Goal: Contribute content

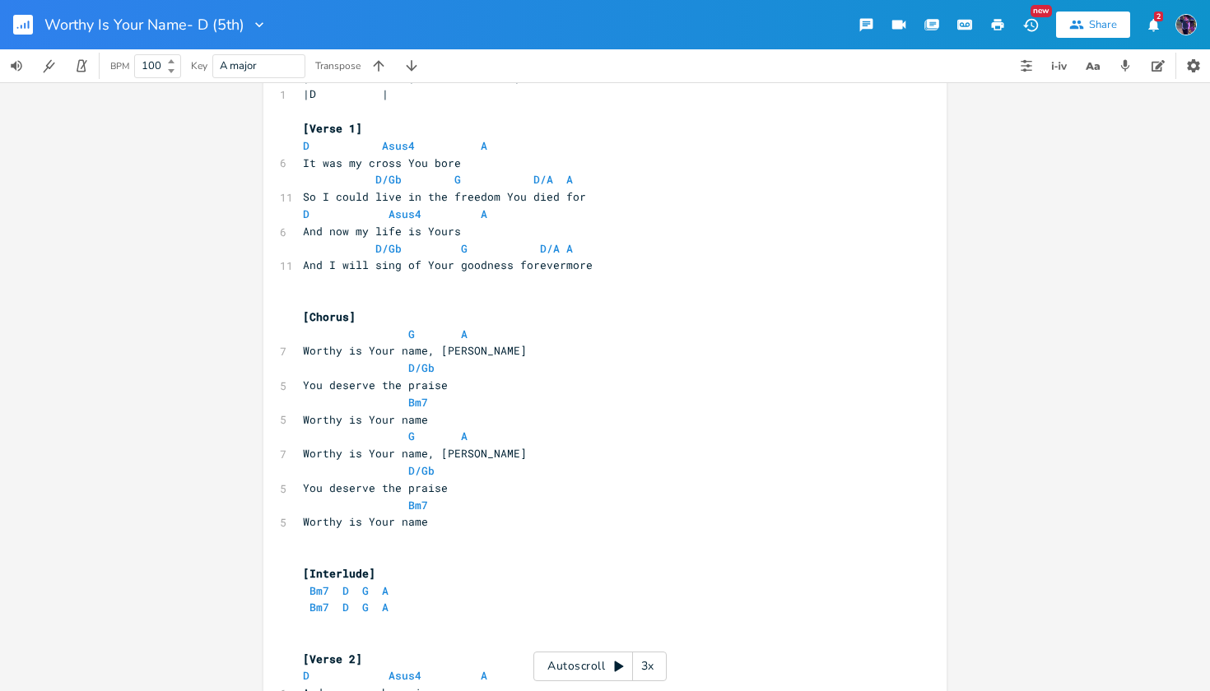
scroll to position [93, 0]
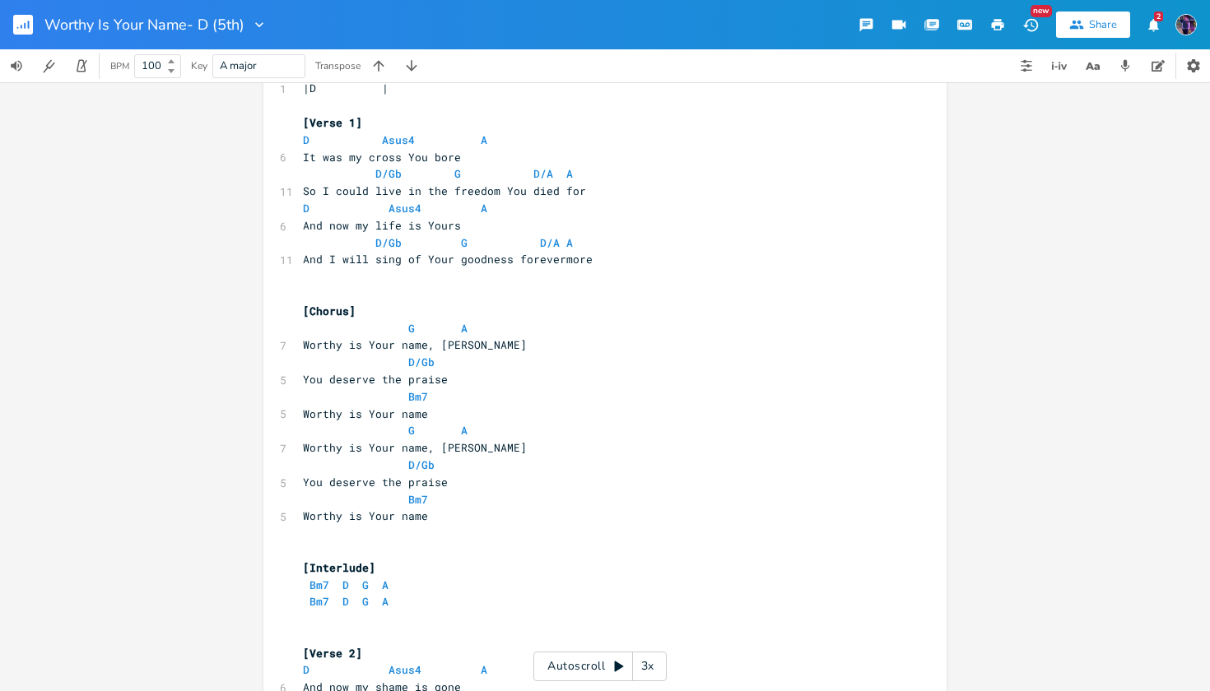
click at [30, 24] on rect "button" at bounding box center [23, 25] width 20 height 20
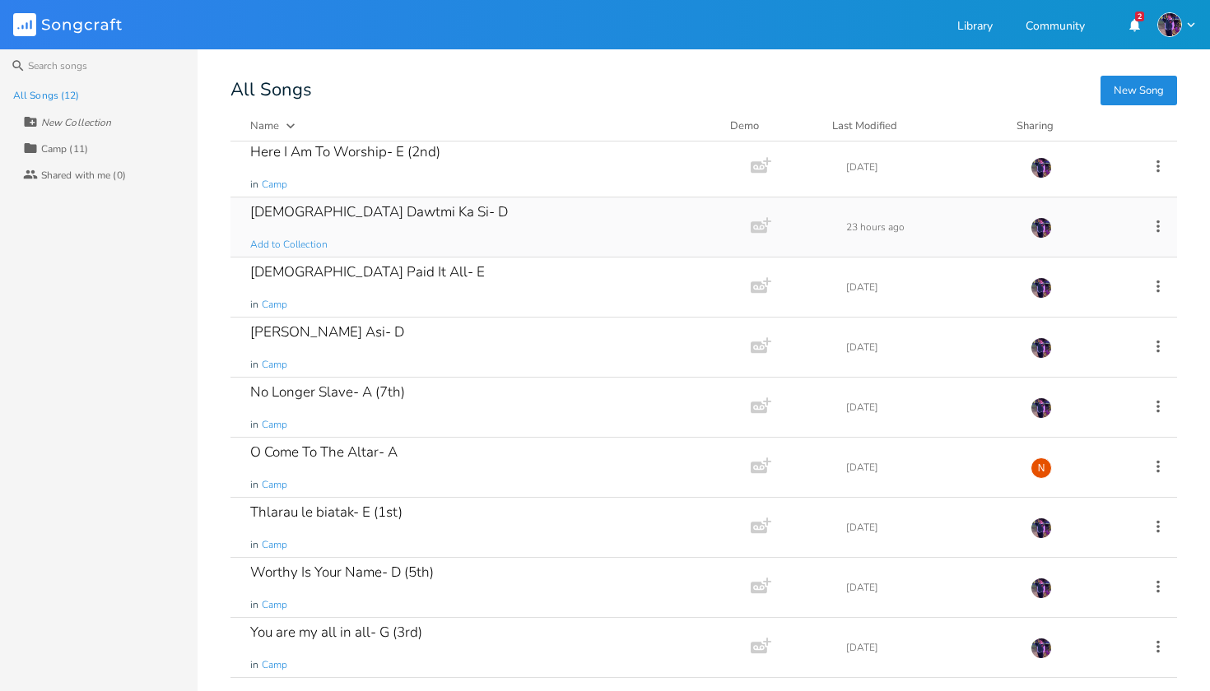
click at [347, 215] on div "[DEMOGRAPHIC_DATA] Dawtmi Ka Si- D" at bounding box center [379, 212] width 258 height 14
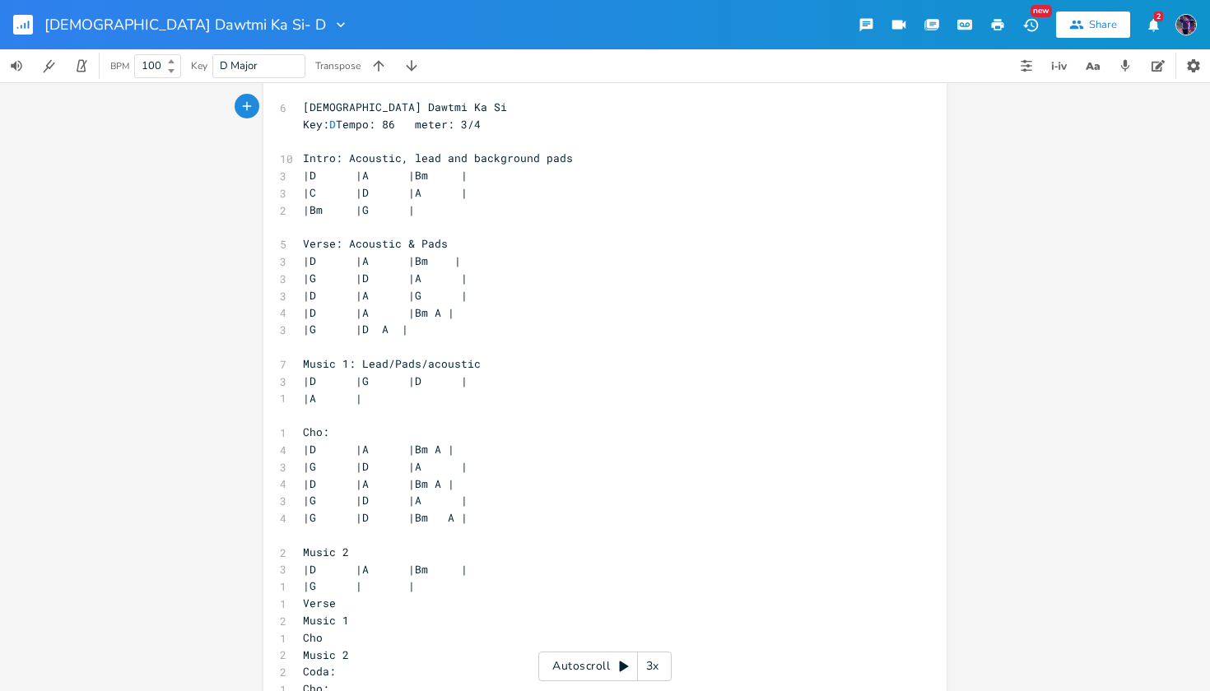
scroll to position [25, 0]
click at [1025, 133] on div "xxxxxxxxxx 6 [DEMOGRAPHIC_DATA] Dawtmi Ka Si Key: D Tempo: 86 meter: 3/4 ​ 10 I…" at bounding box center [605, 386] width 1210 height 609
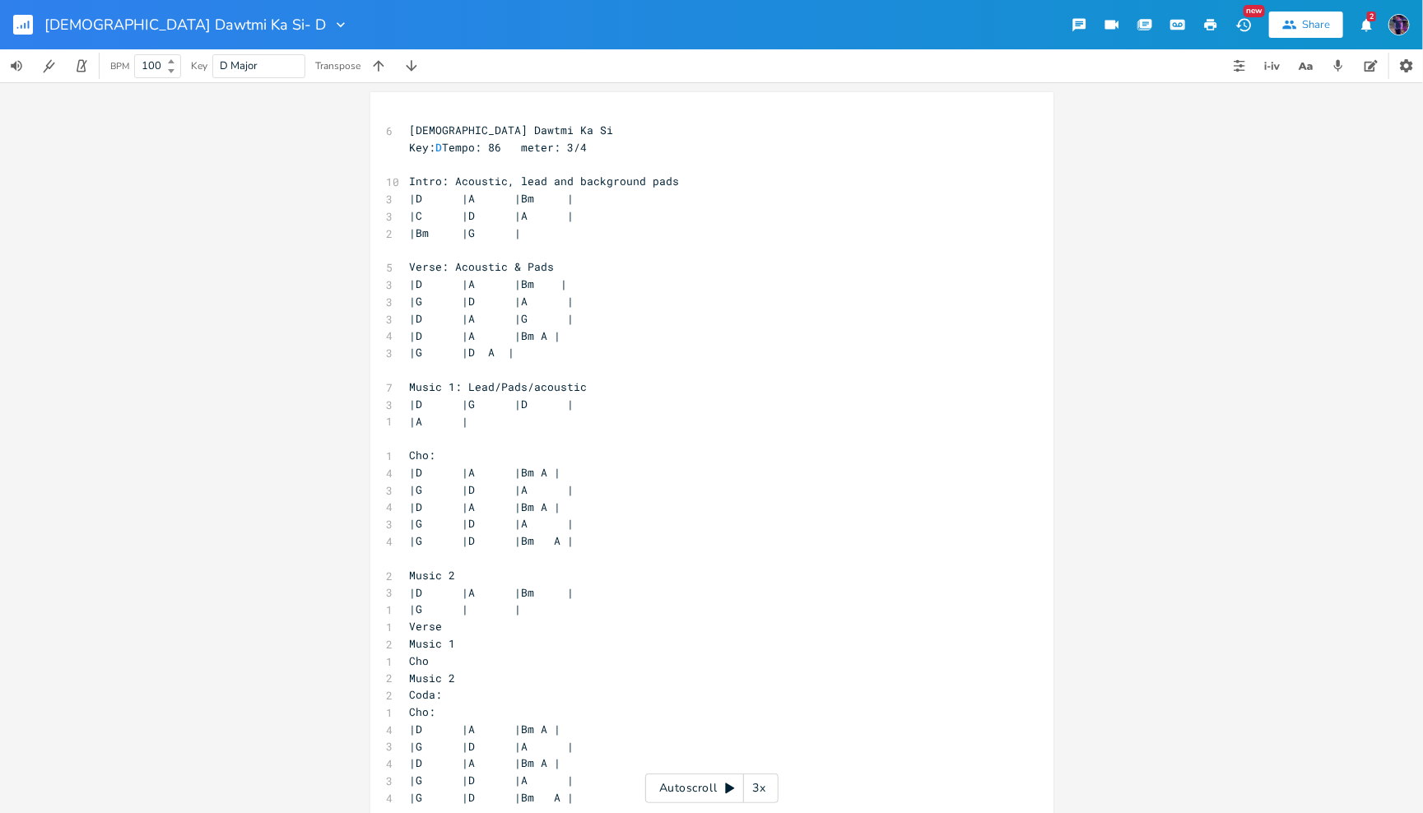
scroll to position [2, 0]
click at [14, 37] on button "Back to Library" at bounding box center [29, 24] width 33 height 39
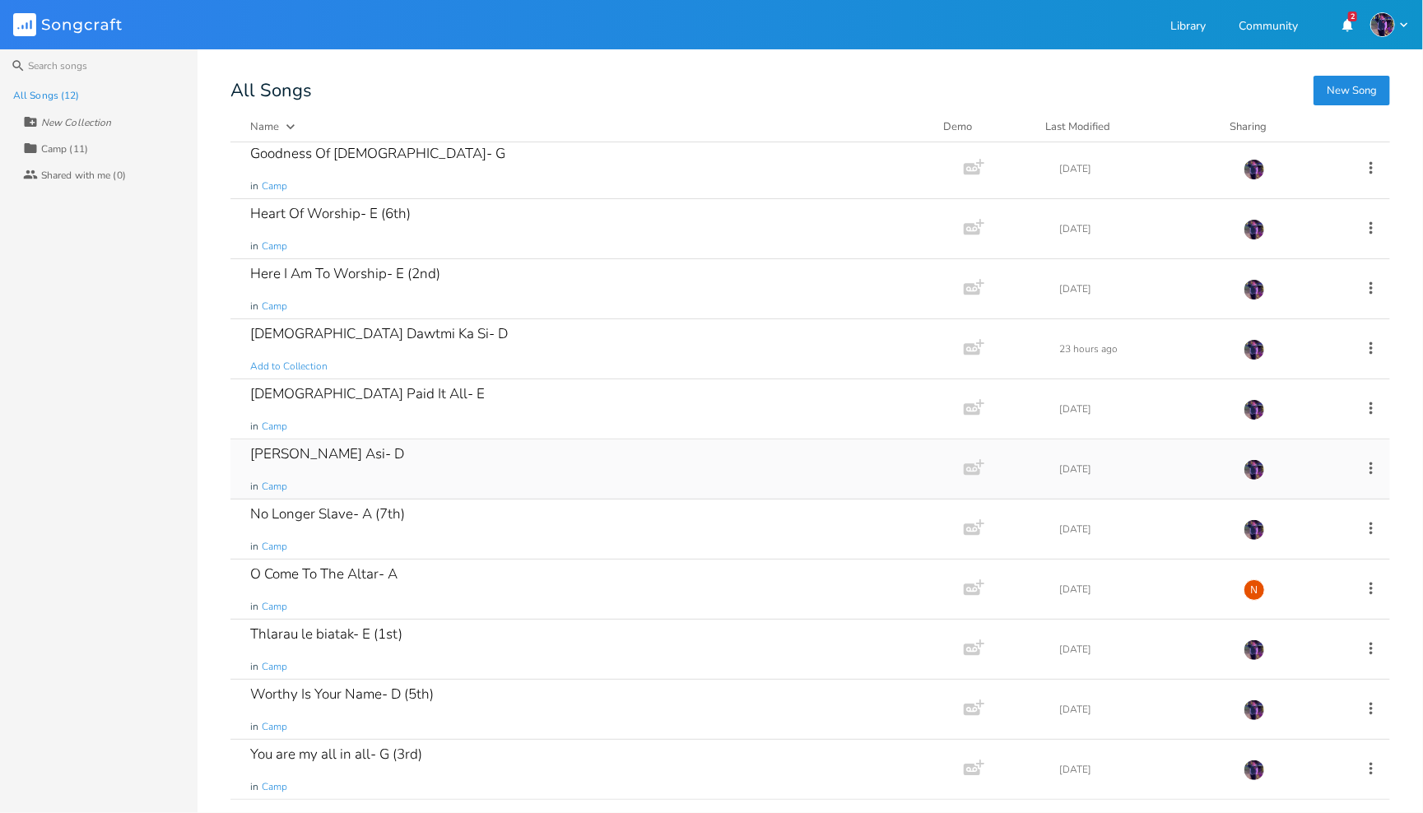
scroll to position [64, 0]
click at [332, 330] on div "[DEMOGRAPHIC_DATA] Dawtmi Ka Si- D" at bounding box center [379, 334] width 258 height 14
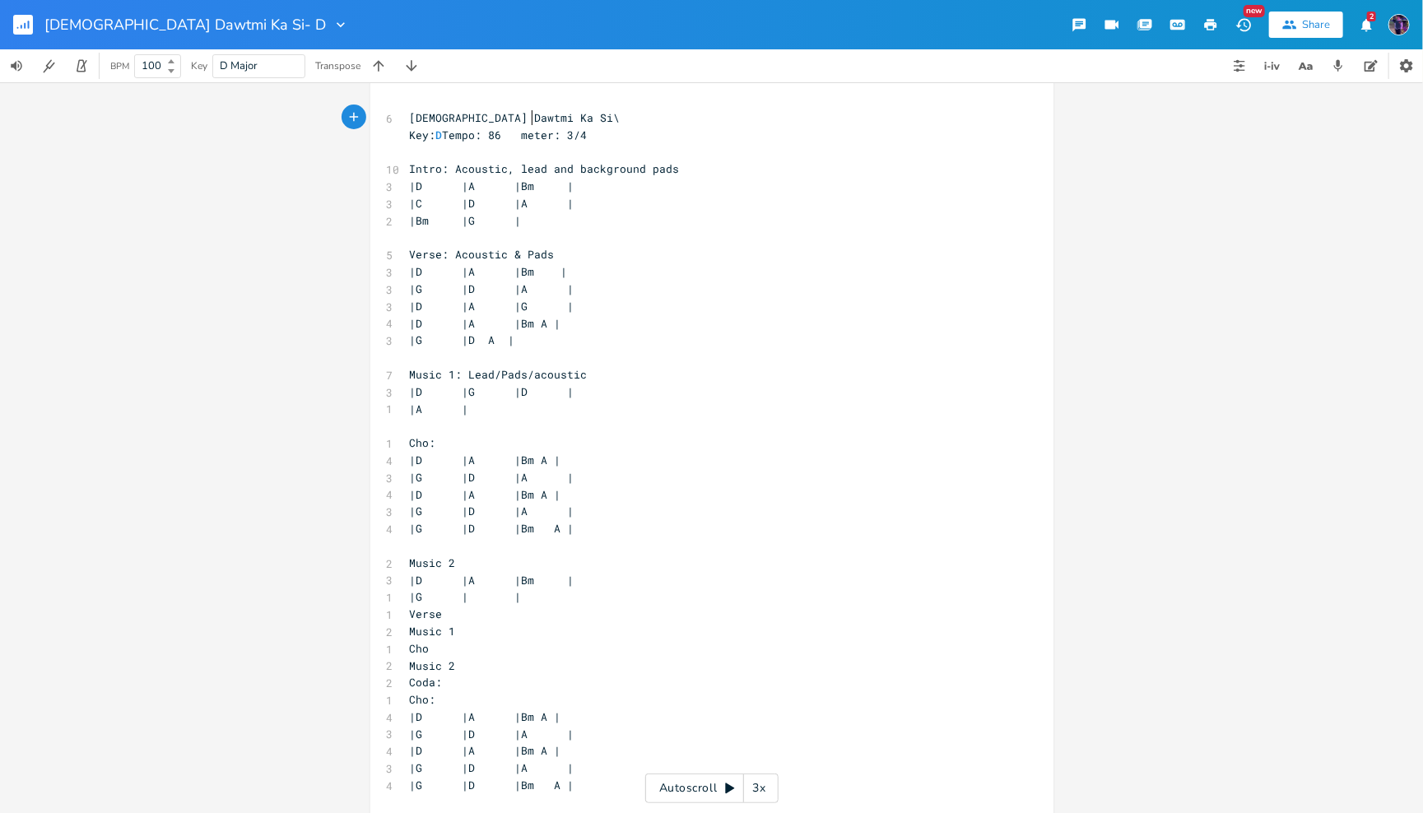
scroll to position [0, 2]
type textarea "\\"
type textarea "\"
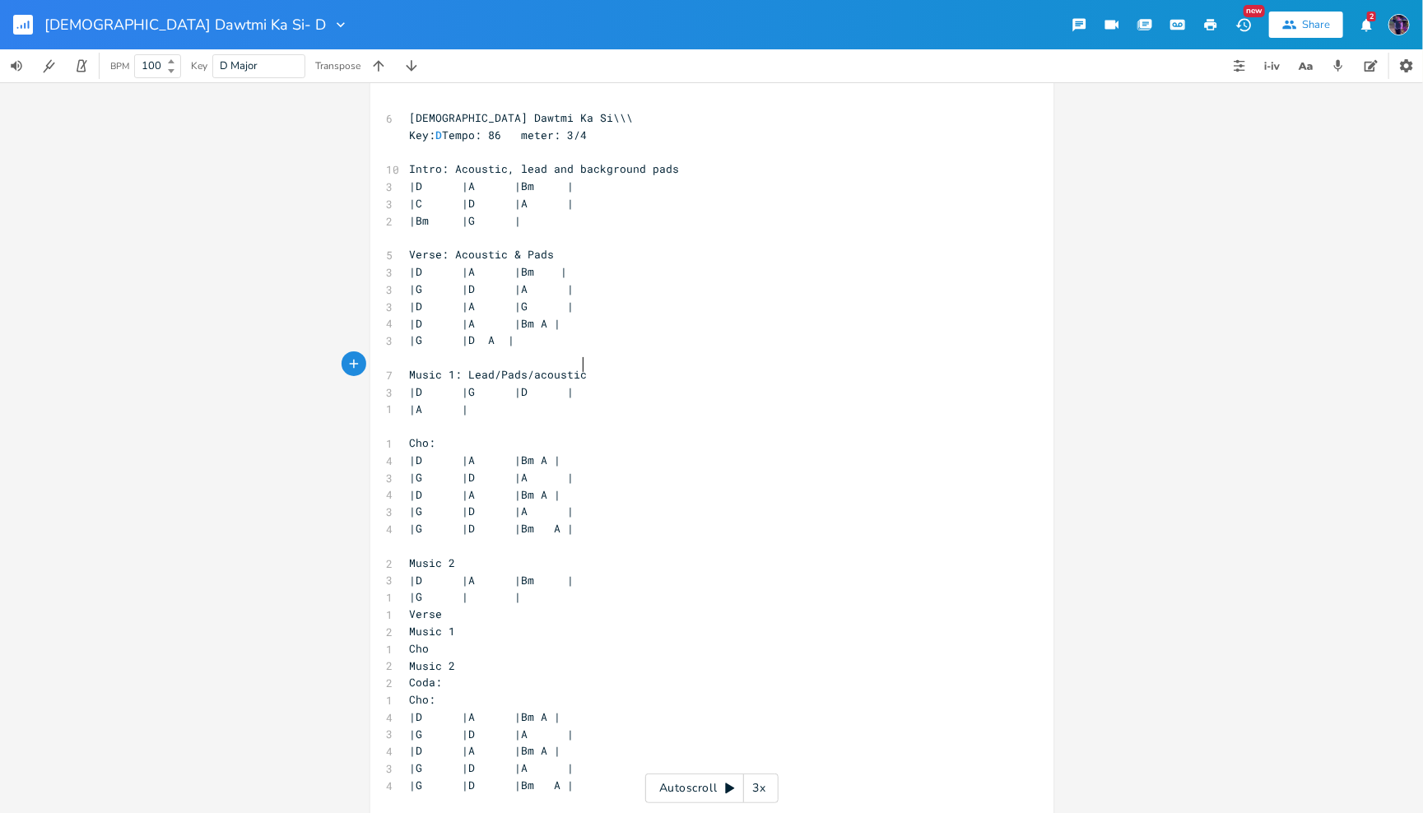
click at [615, 366] on pre "Music 1: Lead/Pads/acoustic" at bounding box center [704, 374] width 594 height 17
type textarea "/drums"
